Goal: Navigation & Orientation: Understand site structure

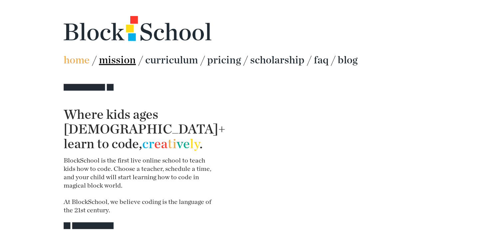
click at [124, 60] on b "mission" at bounding box center [117, 59] width 37 height 13
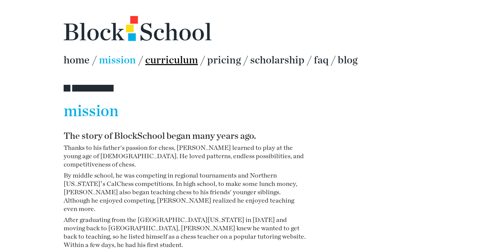
click at [184, 57] on b "curriculum" at bounding box center [171, 59] width 53 height 13
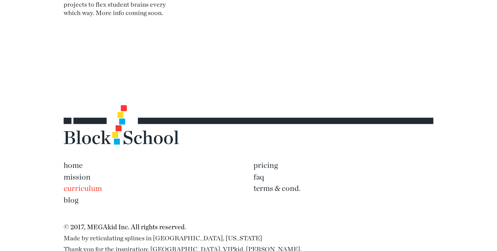
scroll to position [664, 0]
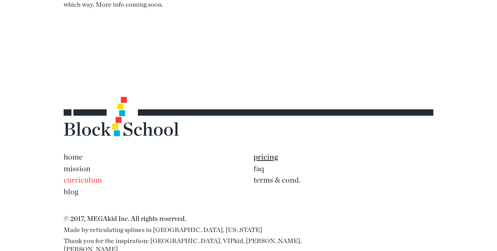
click at [268, 152] on h4 "pricing" at bounding box center [344, 156] width 180 height 9
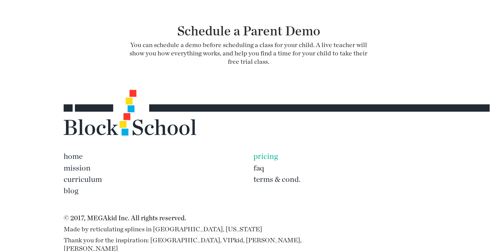
scroll to position [868, 0]
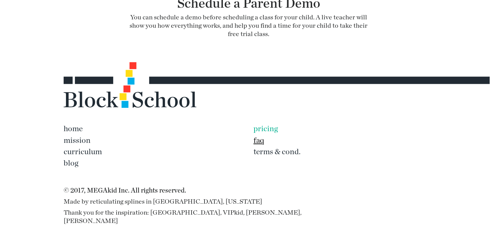
click at [259, 136] on h4 "faq" at bounding box center [344, 140] width 180 height 9
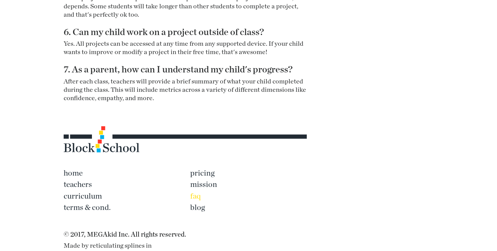
scroll to position [2050, 0]
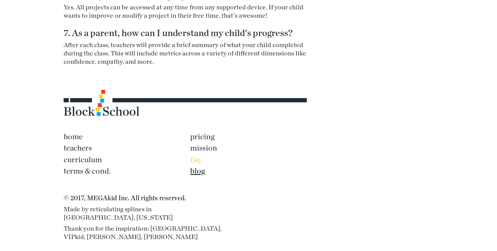
click at [198, 166] on h4 "blog" at bounding box center [248, 170] width 117 height 9
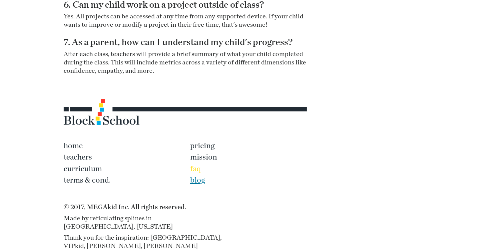
scroll to position [2050, 0]
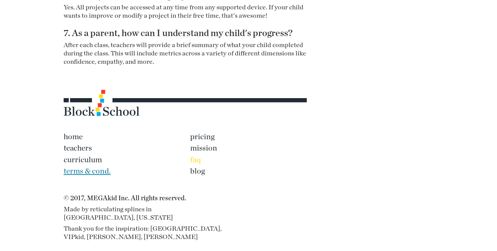
click at [82, 166] on h4 "terms & cond." at bounding box center [122, 170] width 117 height 9
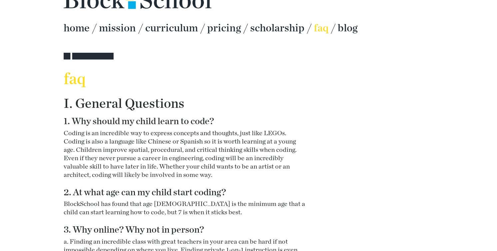
scroll to position [0, 0]
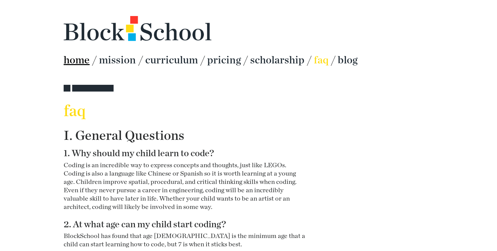
click at [76, 61] on b "home" at bounding box center [77, 59] width 26 height 13
